Goal: Information Seeking & Learning: Learn about a topic

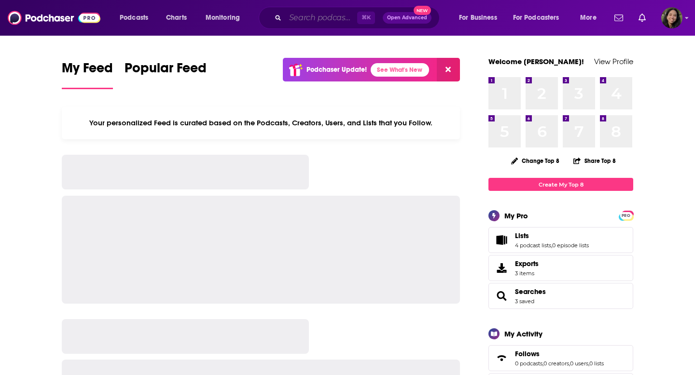
click at [303, 13] on input "Search podcasts, credits, & more..." at bounding box center [321, 17] width 72 height 15
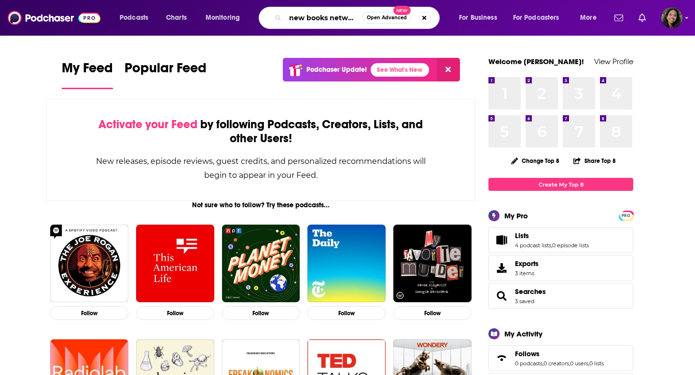
scroll to position [0, 2]
type input "new books network"
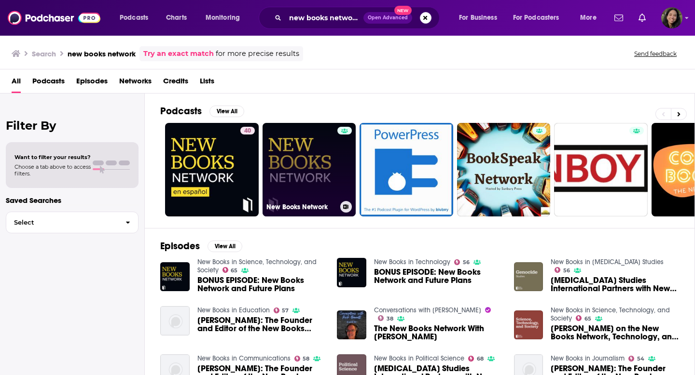
click at [289, 147] on link "New Books Network" at bounding box center [309, 170] width 94 height 94
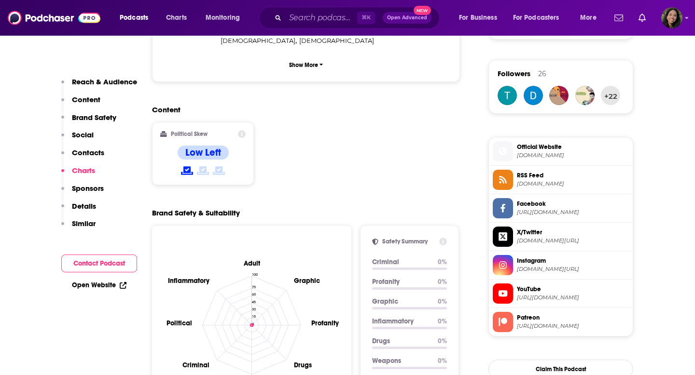
scroll to position [1963, 0]
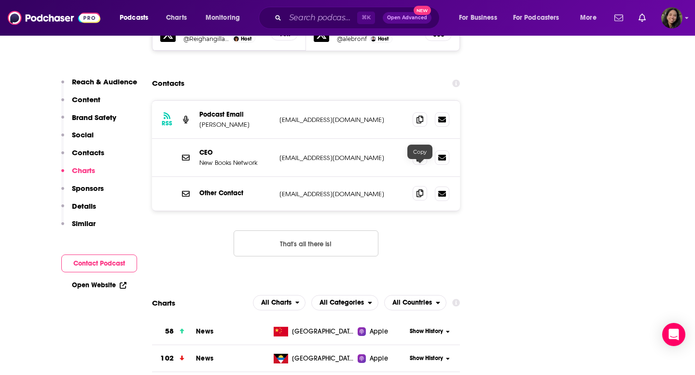
click at [422, 190] on icon at bounding box center [419, 194] width 7 height 8
